Goal: Task Accomplishment & Management: Manage account settings

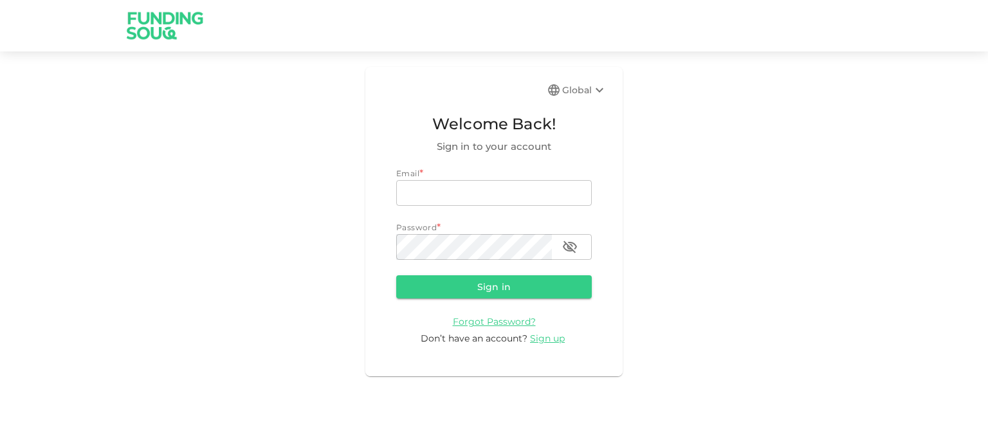
click at [460, 177] on div "Email *" at bounding box center [494, 173] width 196 height 13
click at [445, 190] on input "email" at bounding box center [494, 193] width 196 height 26
type input "[EMAIL_ADDRESS][DOMAIN_NAME]"
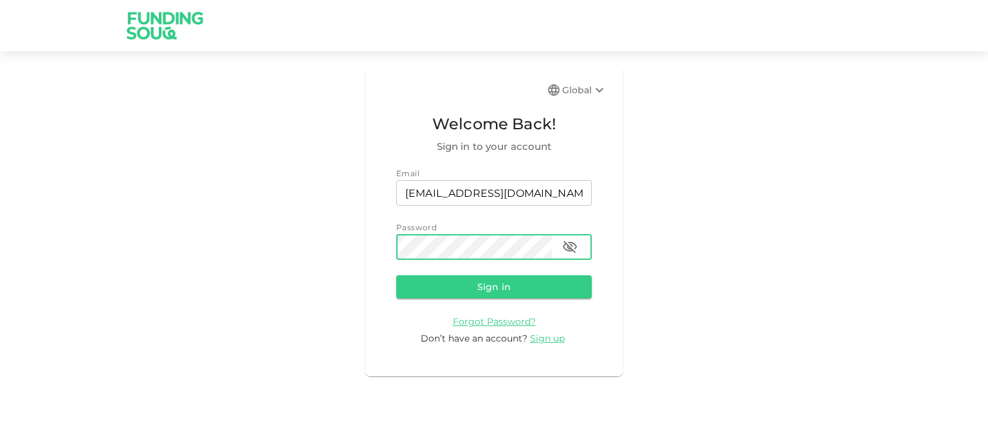
click at [574, 259] on button "button" at bounding box center [570, 247] width 26 height 26
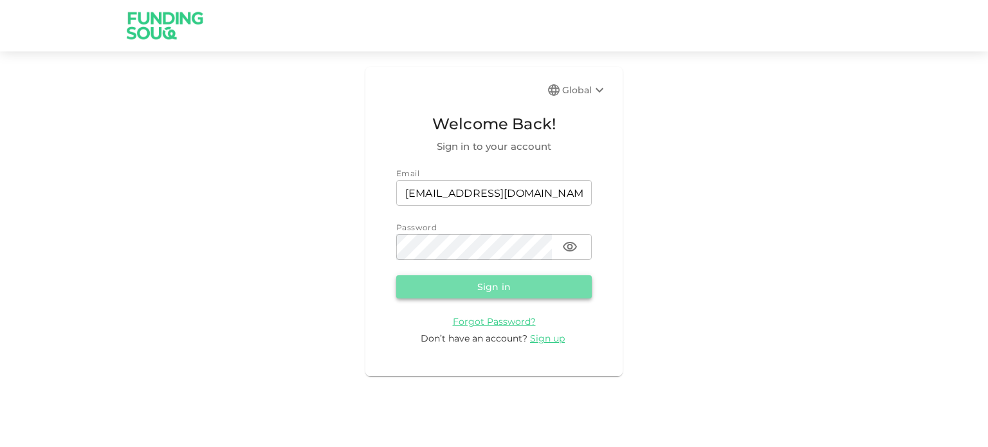
click at [516, 288] on button "Sign in" at bounding box center [494, 286] width 196 height 23
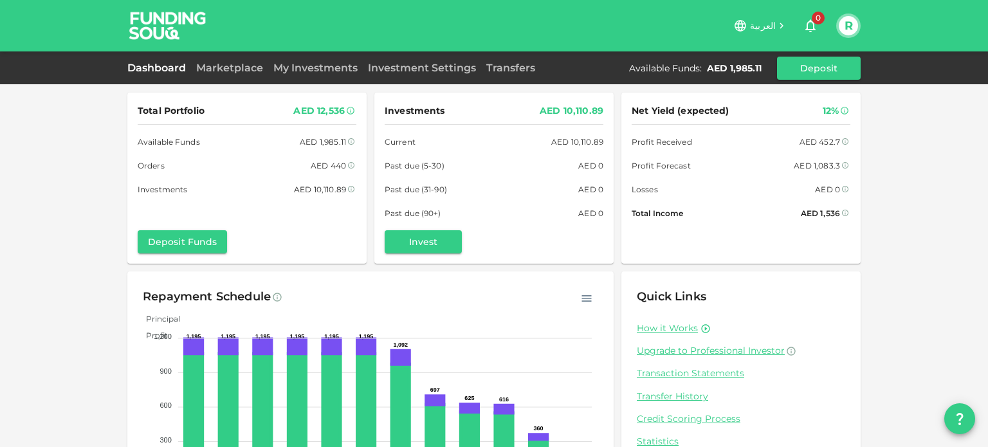
click at [154, 172] on span "Orders" at bounding box center [151, 166] width 27 height 14
